Goal: Information Seeking & Learning: Learn about a topic

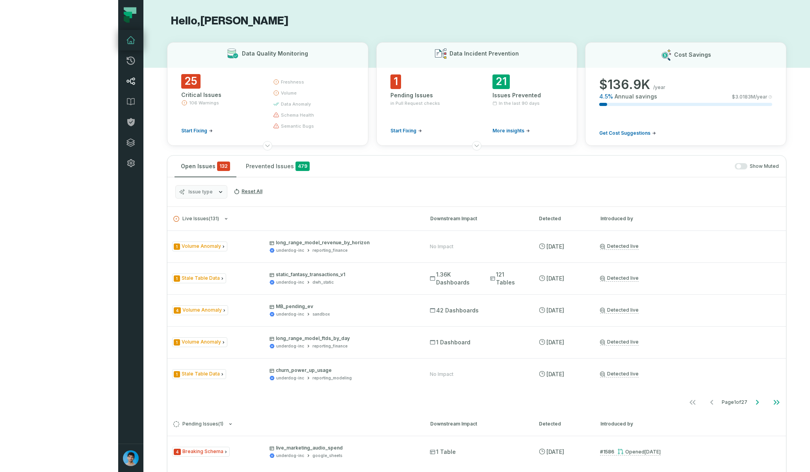
click at [126, 84] on icon at bounding box center [130, 80] width 9 height 9
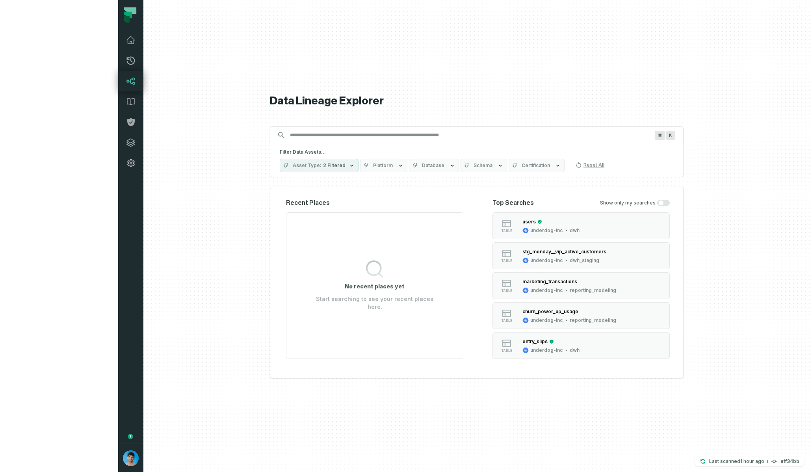
click at [350, 135] on input "Discovery Provider cmdk menu" at bounding box center [469, 135] width 369 height 13
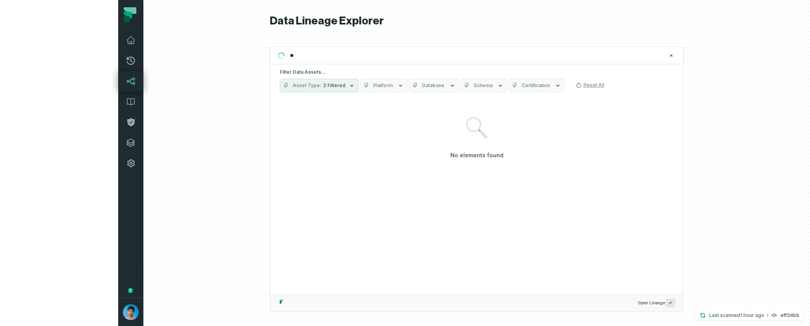
click at [143, 140] on div at bounding box center [476, 163] width 666 height 326
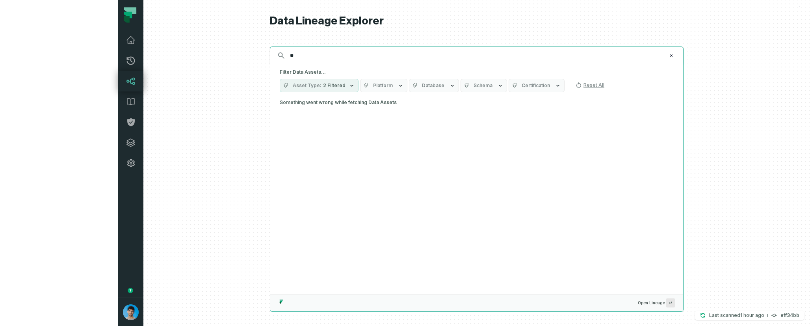
click at [292, 57] on input "**" at bounding box center [475, 55] width 381 height 13
type input "******"
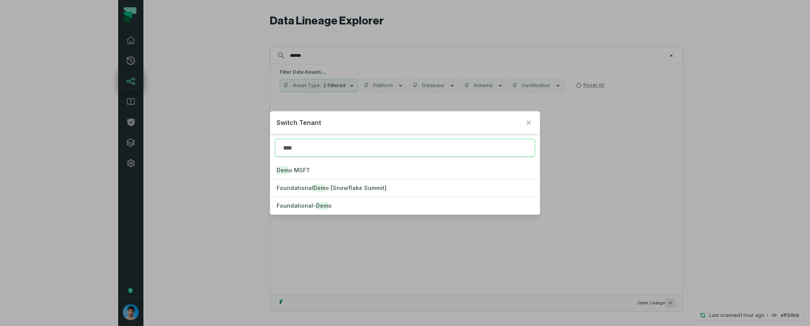
type input "****"
click button "Foundational- Demo" at bounding box center [404, 205] width 269 height 17
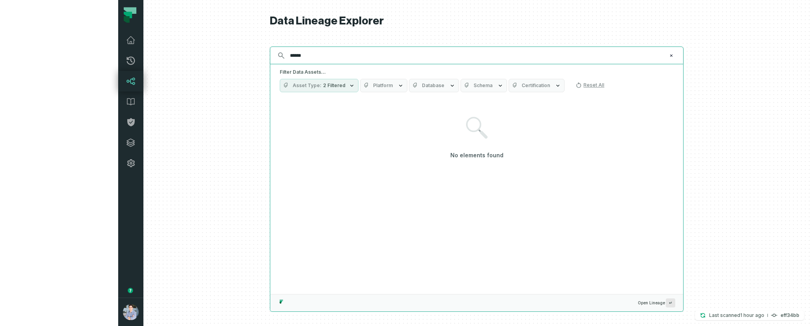
click at [285, 58] on input "******" at bounding box center [475, 55] width 381 height 13
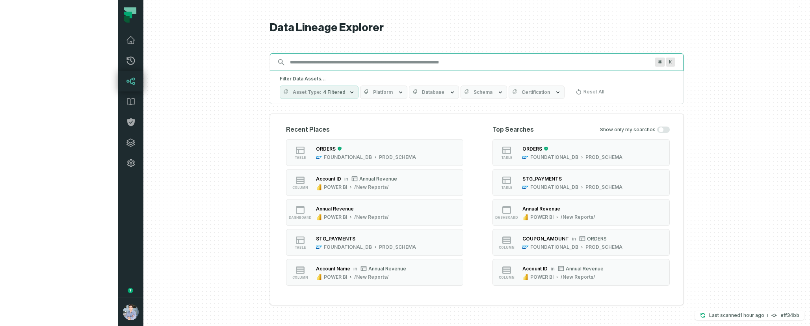
click at [285, 65] on input "Discovery Provider cmdk menu" at bounding box center [469, 62] width 369 height 13
paste input "******"
type input "******"
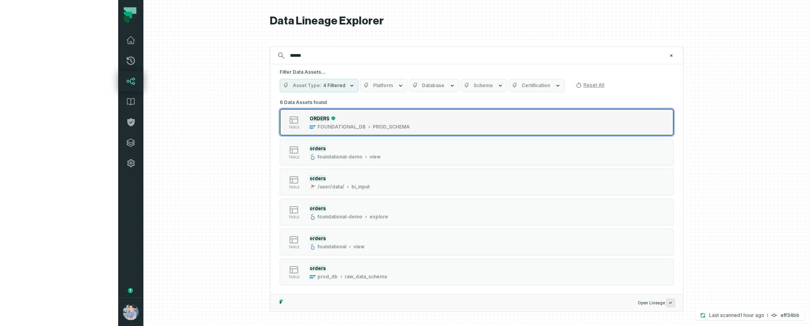
click at [327, 120] on div "ORDERS" at bounding box center [360, 118] width 100 height 8
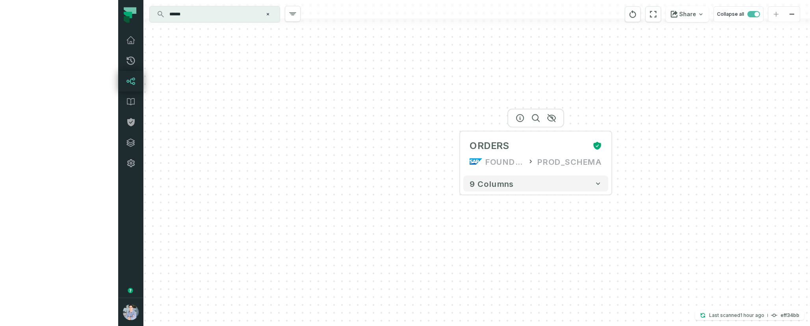
click at [507, 117] on div at bounding box center [535, 118] width 57 height 19
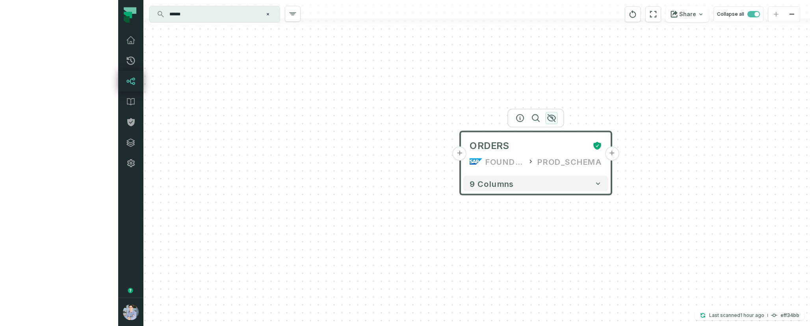
click at [547, 117] on icon "button" at bounding box center [551, 117] width 9 height 9
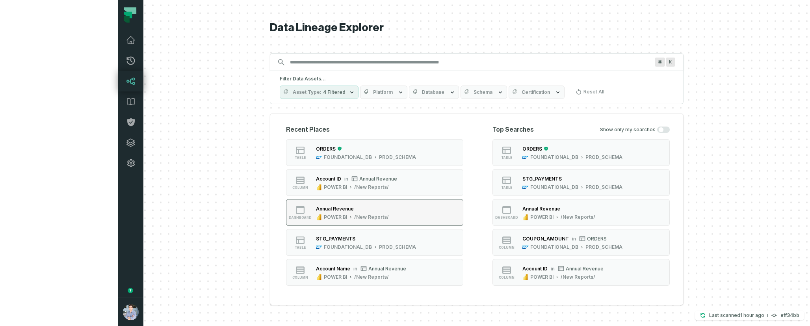
click at [316, 212] on div "Annual Revenue" at bounding box center [352, 208] width 73 height 8
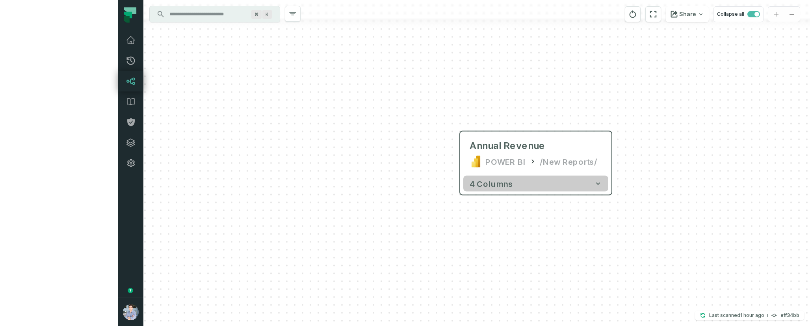
click at [463, 182] on button "4 columns" at bounding box center [535, 184] width 145 height 16
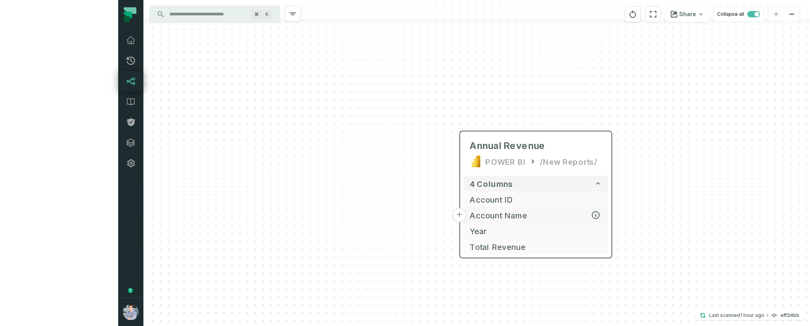
click at [469, 214] on span "Account Name" at bounding box center [535, 215] width 132 height 12
click at [452, 217] on button "+" at bounding box center [459, 215] width 14 height 14
click at [453, 216] on button "+" at bounding box center [460, 215] width 14 height 14
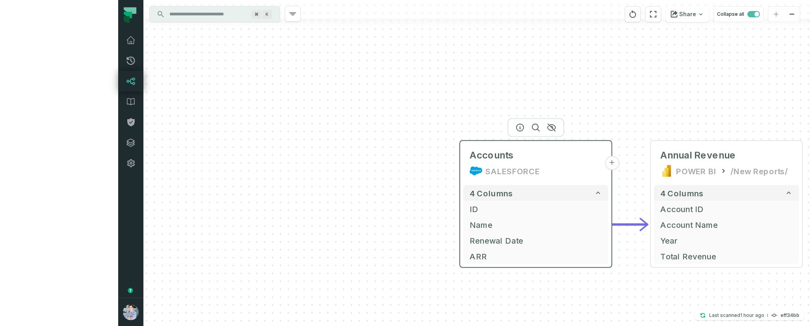
click at [605, 165] on button "+" at bounding box center [612, 163] width 14 height 14
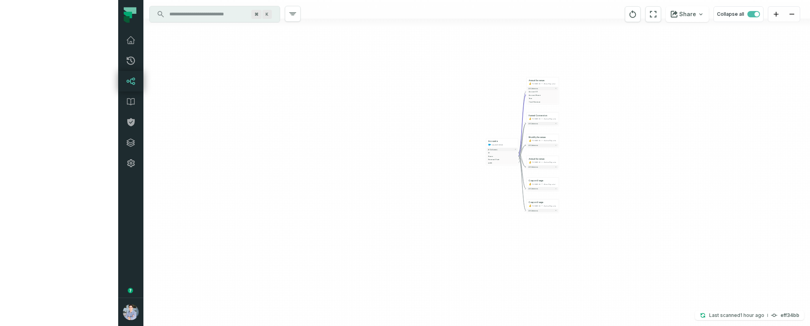
click at [526, 164] on div "+ Funnel Conversion POWER BI /Sales/Reports 4 columns + Monthly Revenue POWER B…" at bounding box center [476, 163] width 666 height 326
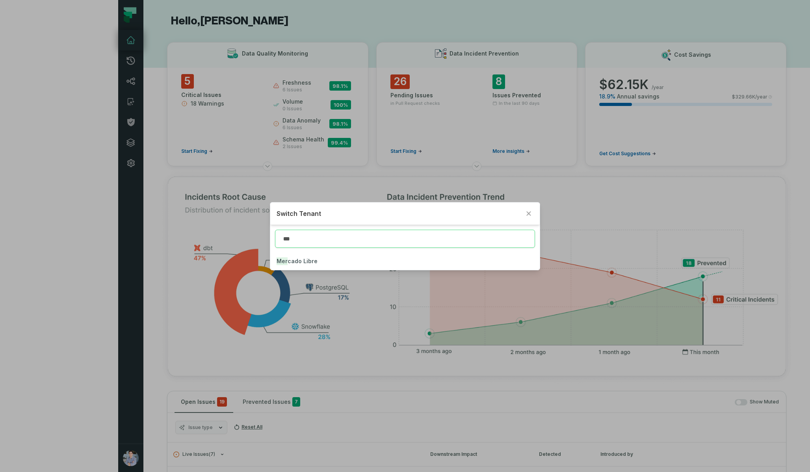
type input "***"
click button "Mer cado Libre" at bounding box center [404, 260] width 269 height 17
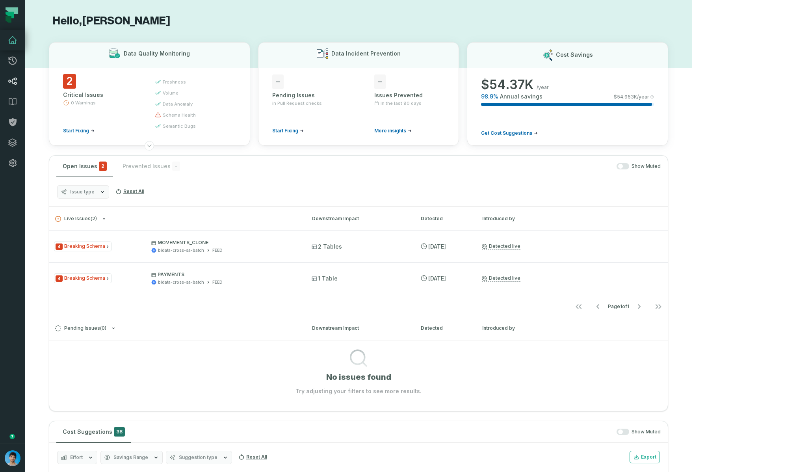
click at [14, 81] on icon at bounding box center [12, 80] width 9 height 9
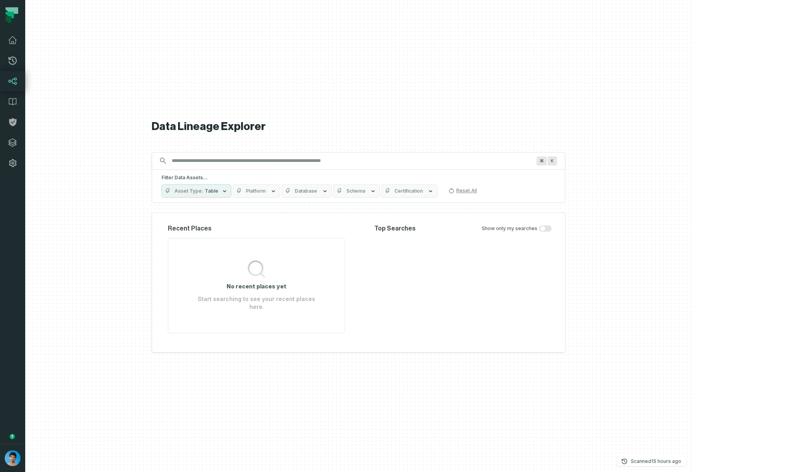
click at [338, 165] on input "Discovery Provider cmdk menu" at bounding box center [351, 160] width 369 height 13
click at [332, 198] on button "Database" at bounding box center [307, 190] width 50 height 13
click at [346, 241] on button "bi-meli" at bounding box center [346, 242] width 6 height 6
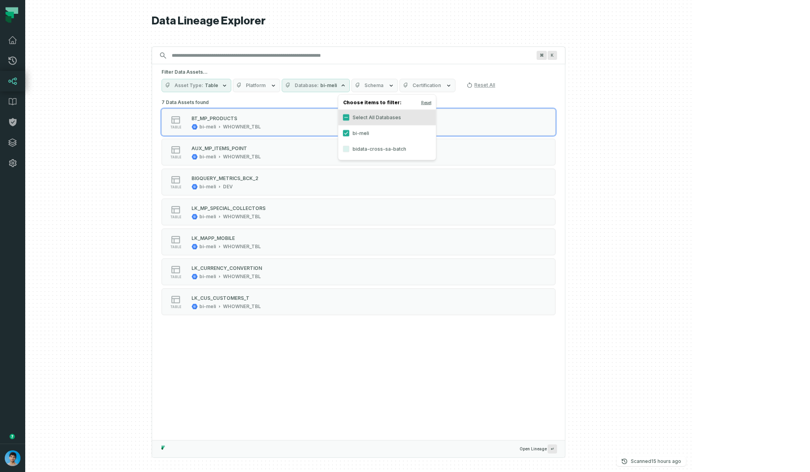
click at [345, 139] on label "bi-meli" at bounding box center [387, 133] width 98 height 16
click at [345, 136] on button "bi-meli" at bounding box center [346, 133] width 6 height 6
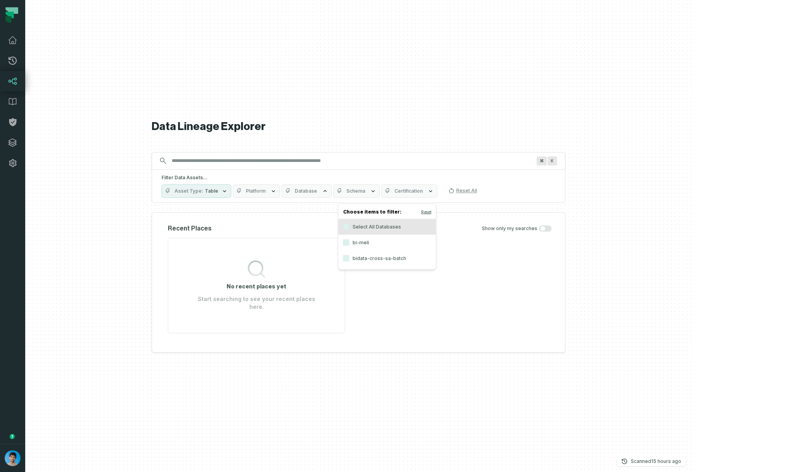
click at [367, 260] on label "bidata-cross-sa-batch" at bounding box center [387, 259] width 98 height 16
click at [349, 260] on button "bidata-cross-sa-batch" at bounding box center [346, 258] width 6 height 6
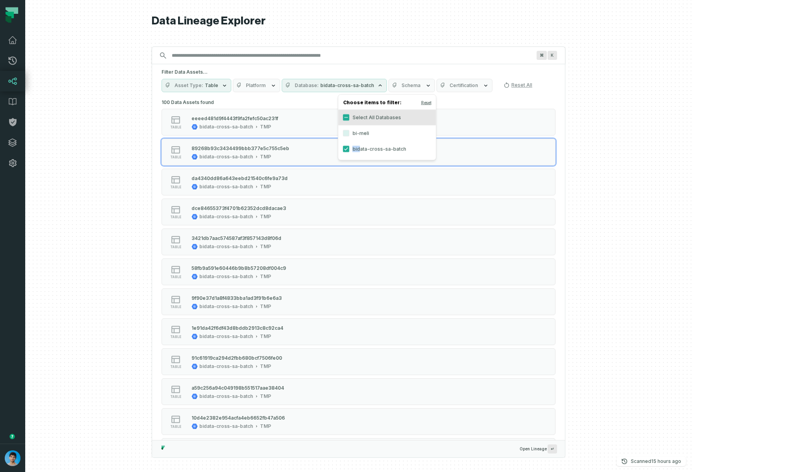
click at [360, 146] on label "bidata-cross-sa-batch" at bounding box center [387, 149] width 98 height 16
click at [361, 147] on label "bidata-cross-sa-batch" at bounding box center [387, 149] width 98 height 16
click at [349, 147] on button "bidata-cross-sa-batch" at bounding box center [346, 149] width 6 height 6
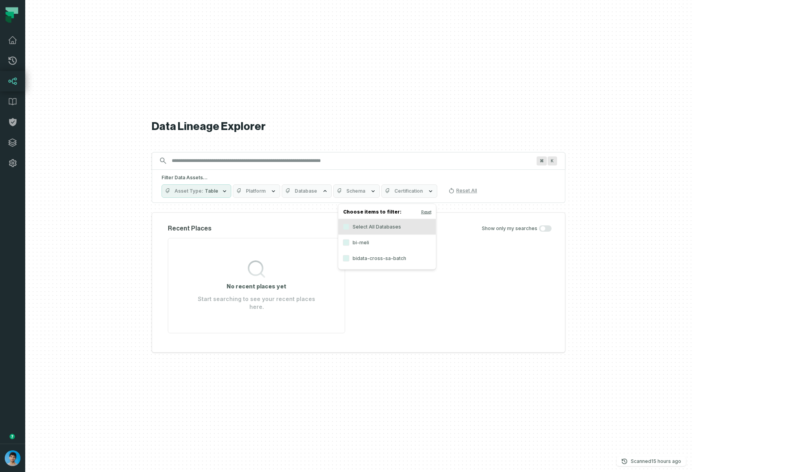
click at [380, 198] on button "Schema" at bounding box center [356, 190] width 46 height 13
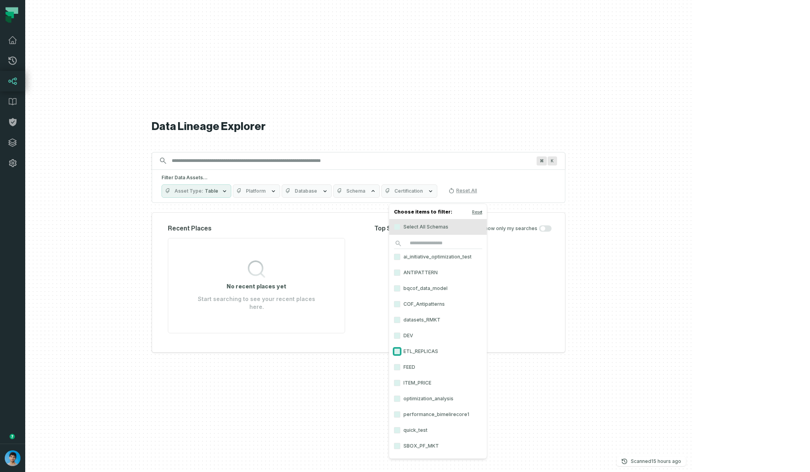
click at [397, 351] on button "ETL_REPLICAS" at bounding box center [397, 351] width 6 height 6
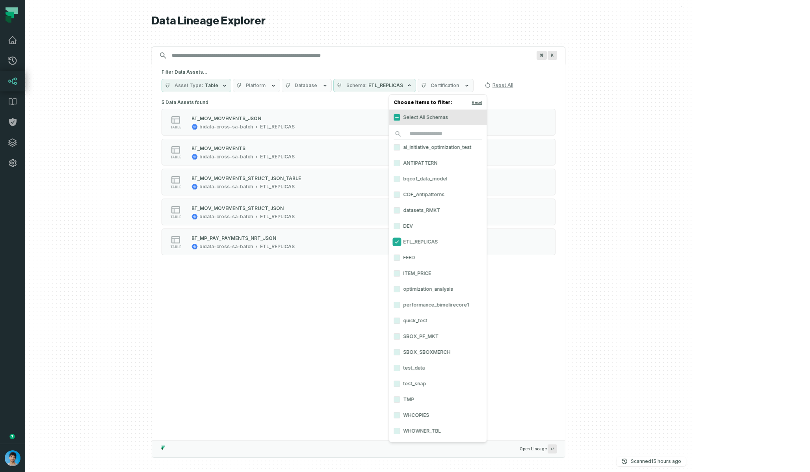
click at [397, 242] on button "ETL_REPLICAS" at bounding box center [397, 242] width 6 height 6
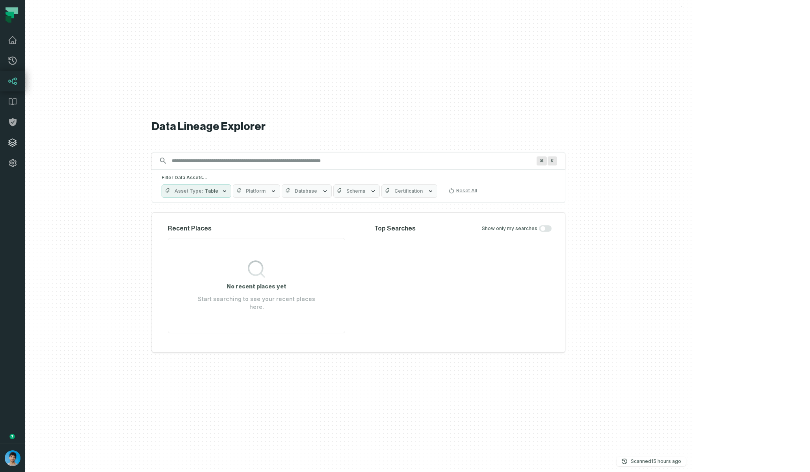
click at [10, 142] on icon at bounding box center [13, 143] width 8 height 8
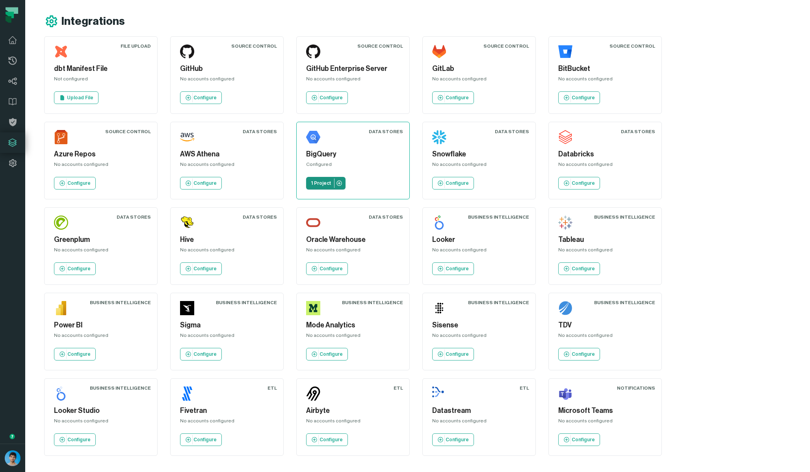
click at [311, 180] on p "1 Project" at bounding box center [321, 183] width 20 height 6
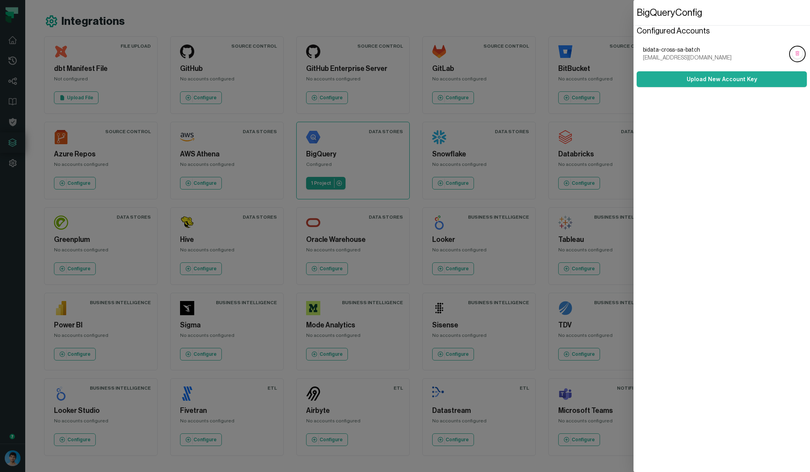
click at [633, 442] on dialog "BigQuery Config Configured Accounts bidata-cross-sa-batch [EMAIL_ADDRESS][DOMAI…" at bounding box center [721, 236] width 176 height 472
